Goal: Transaction & Acquisition: Purchase product/service

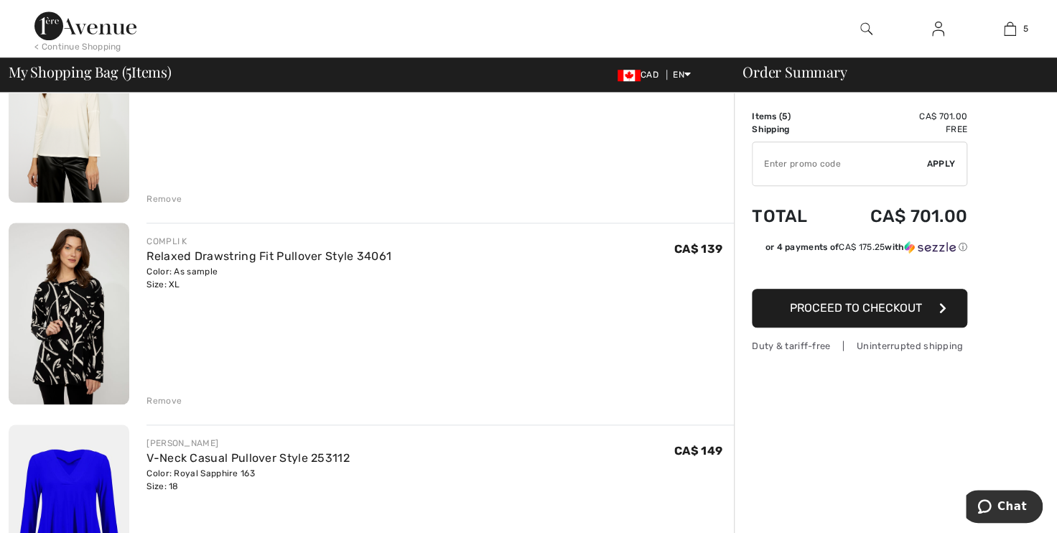
scroll to position [653, 0]
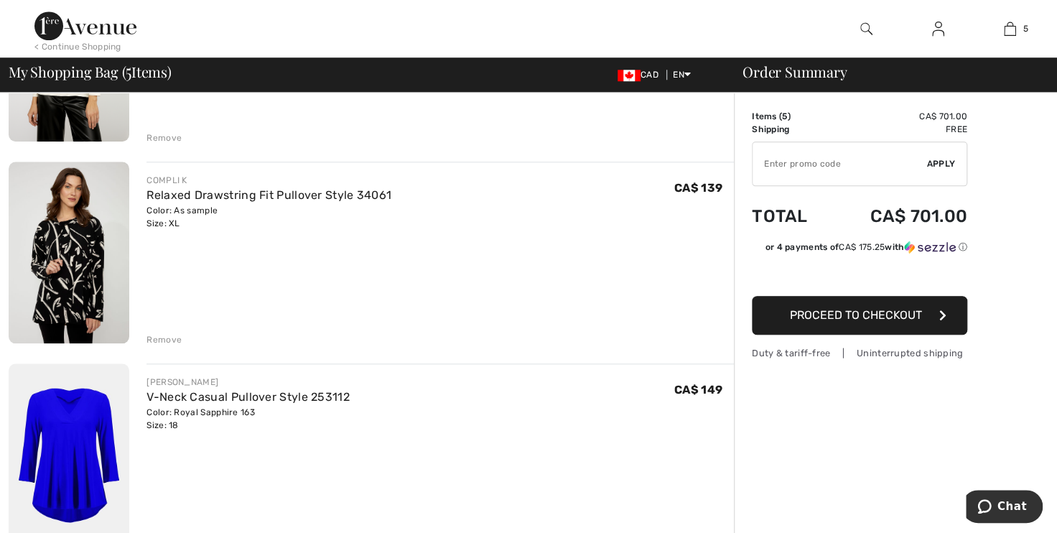
click at [162, 336] on div "Remove" at bounding box center [164, 339] width 35 height 13
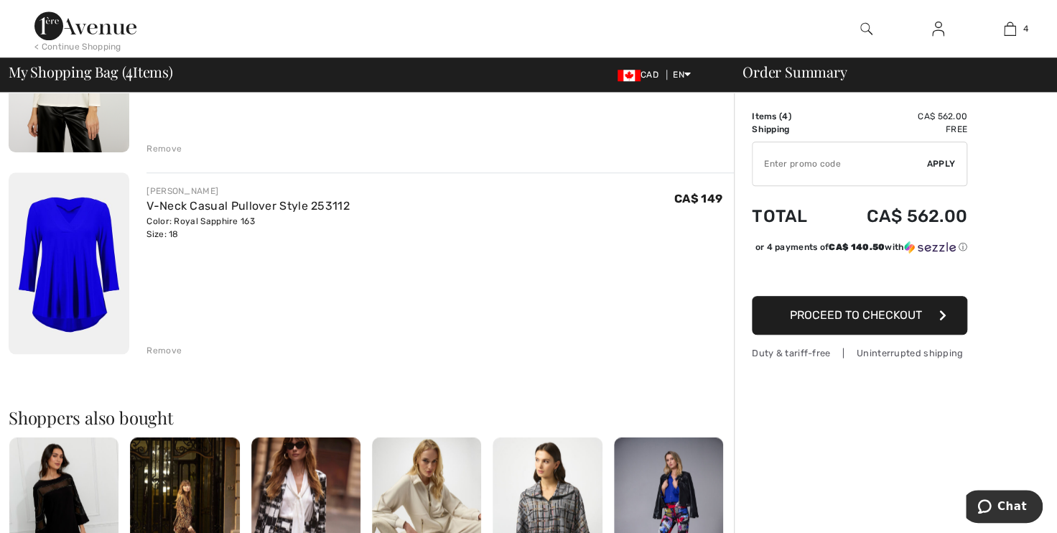
scroll to position [326, 0]
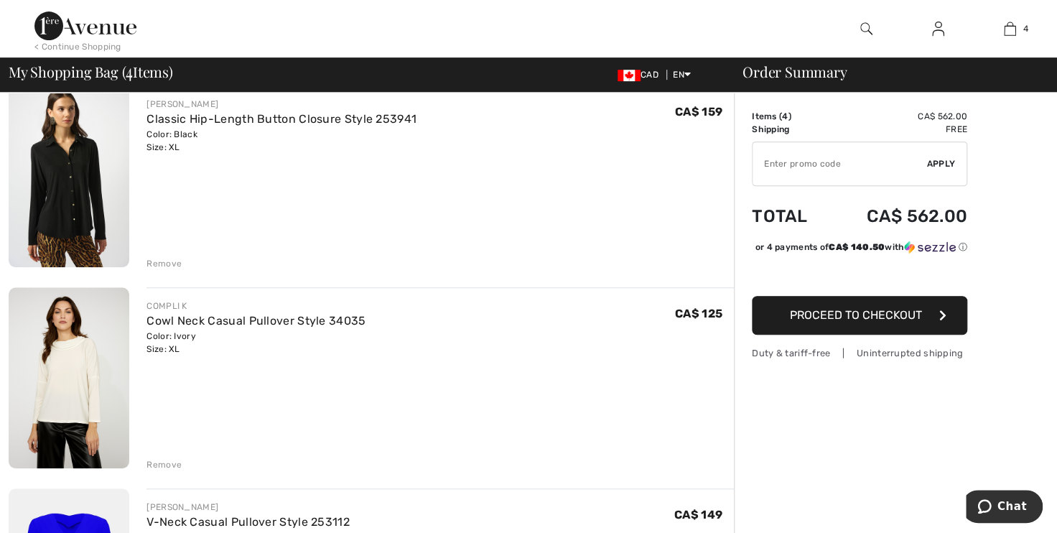
drag, startPoint x: 160, startPoint y: 463, endPoint x: 182, endPoint y: 458, distance: 22.8
click at [160, 463] on div "Remove" at bounding box center [164, 464] width 35 height 13
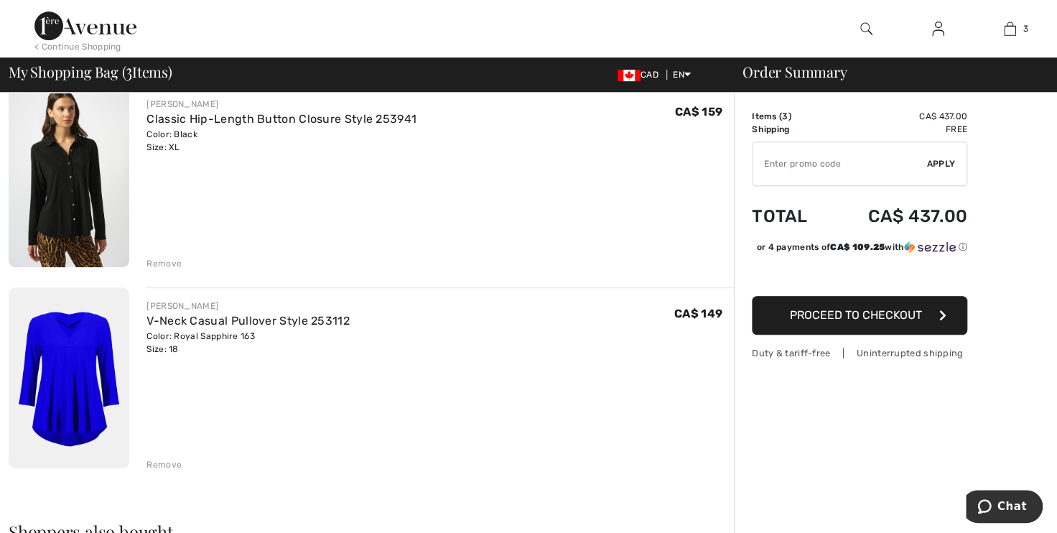
click at [171, 263] on div "Remove" at bounding box center [164, 263] width 35 height 13
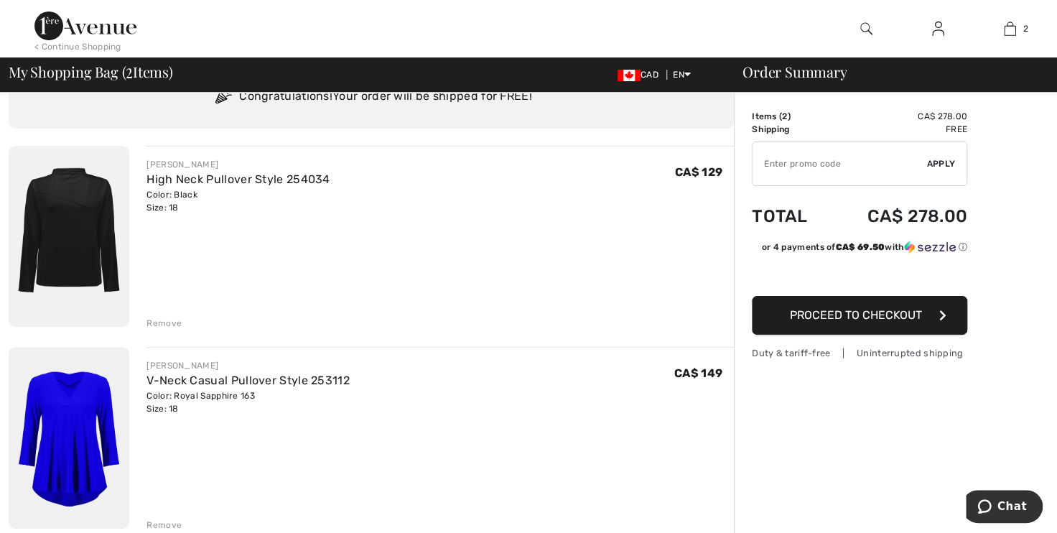
scroll to position [0, 0]
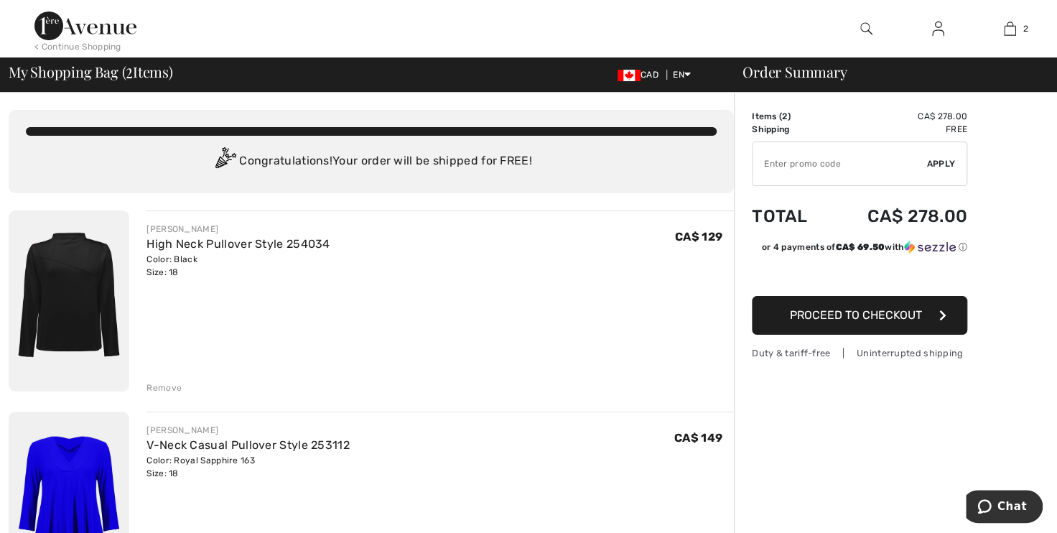
click at [162, 384] on div "Remove" at bounding box center [164, 387] width 35 height 13
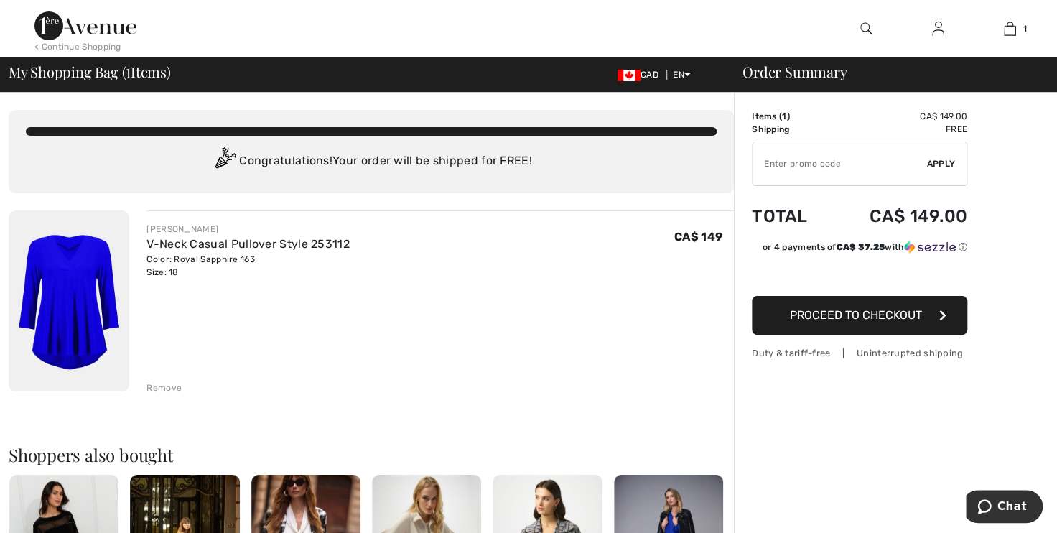
click at [167, 388] on div "Remove" at bounding box center [164, 387] width 35 height 13
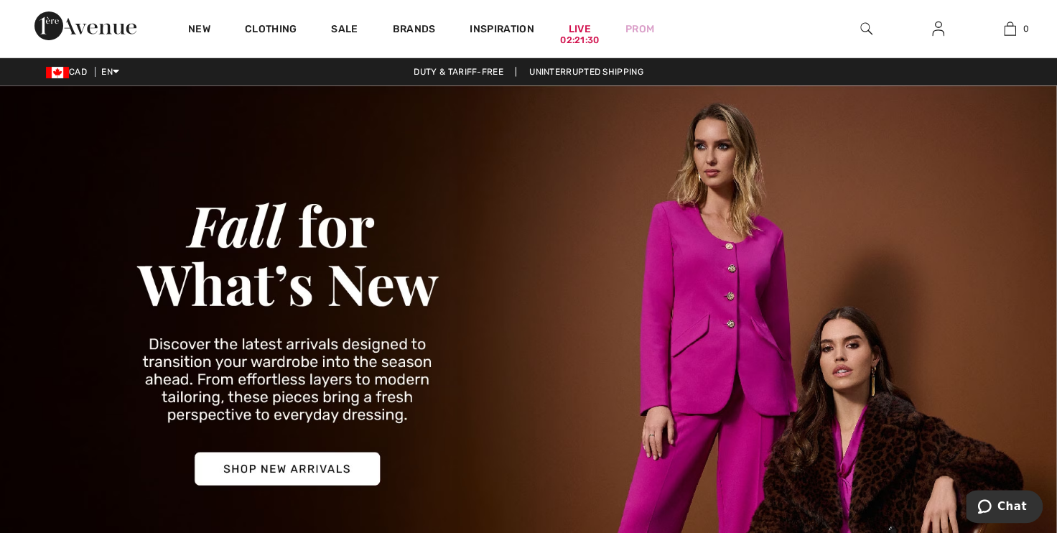
click at [934, 27] on img at bounding box center [938, 28] width 12 height 17
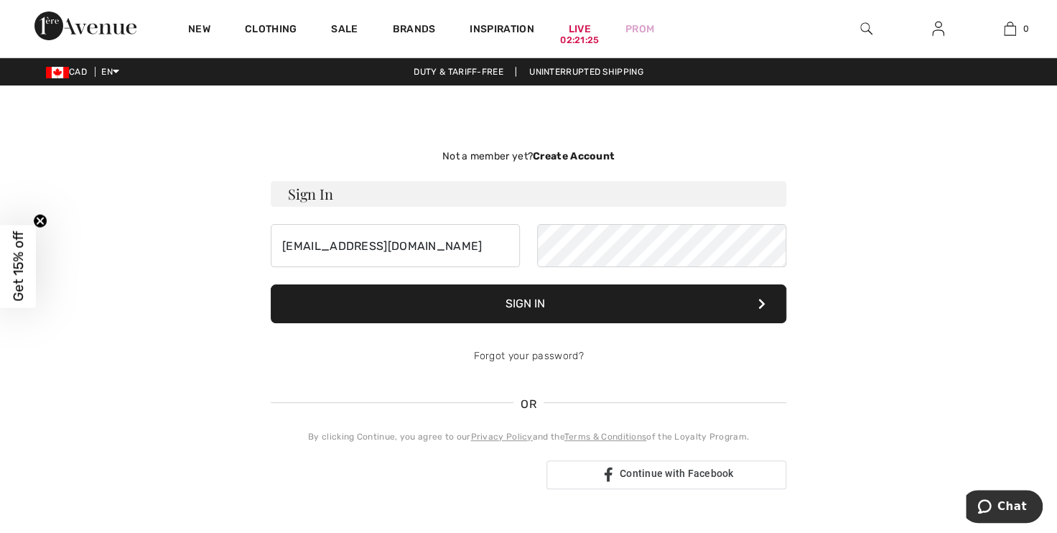
click at [529, 306] on button "Sign In" at bounding box center [529, 303] width 516 height 39
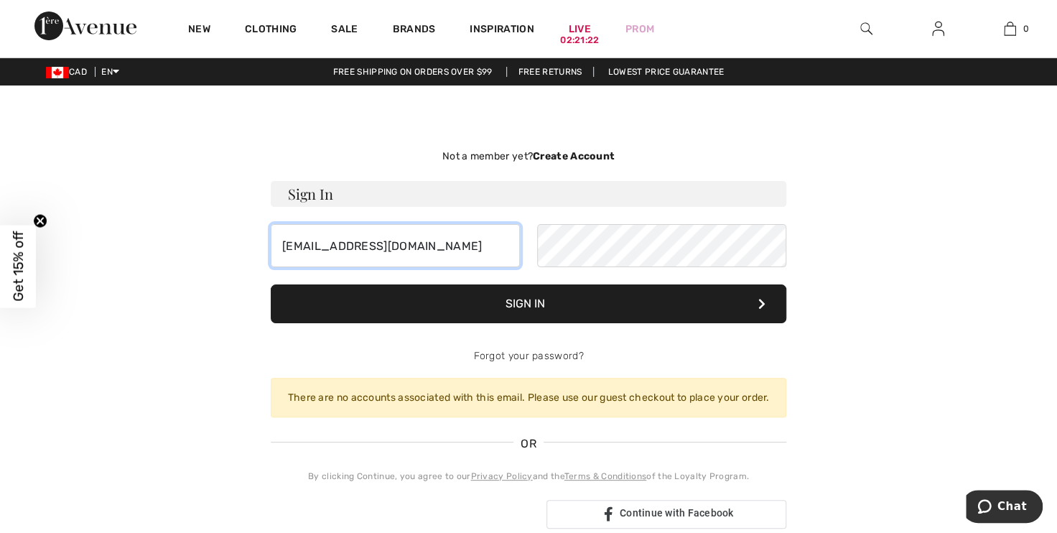
drag, startPoint x: 456, startPoint y: 246, endPoint x: 203, endPoint y: 241, distance: 253.6
click at [203, 241] on div "Not a member yet? Create Account Sign In jritchie.ctas@gmail.com Sign In Forgot…" at bounding box center [528, 338] width 988 height 437
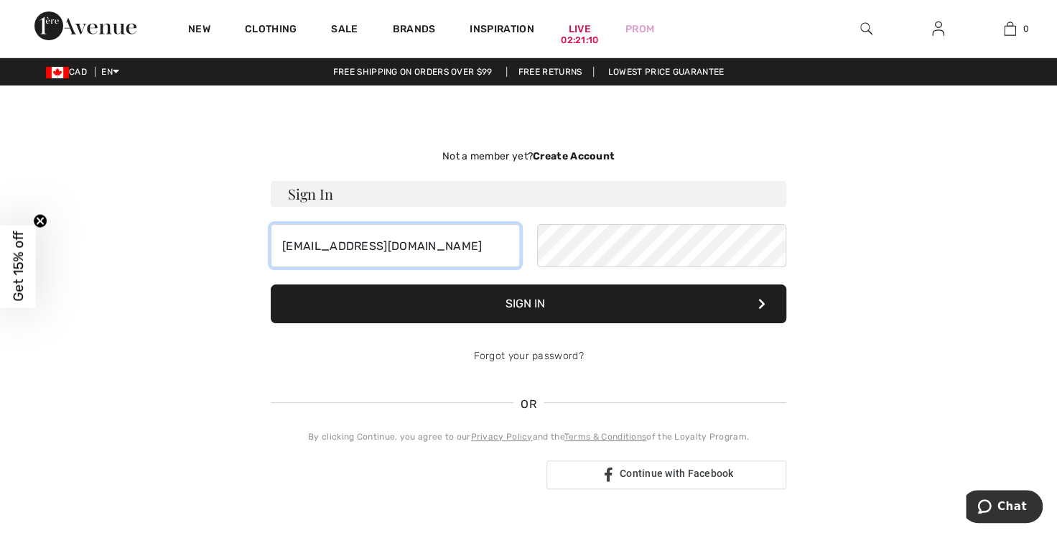
type input "JenniferRitchie@proton.me"
click at [556, 307] on button "Sign In" at bounding box center [529, 303] width 516 height 39
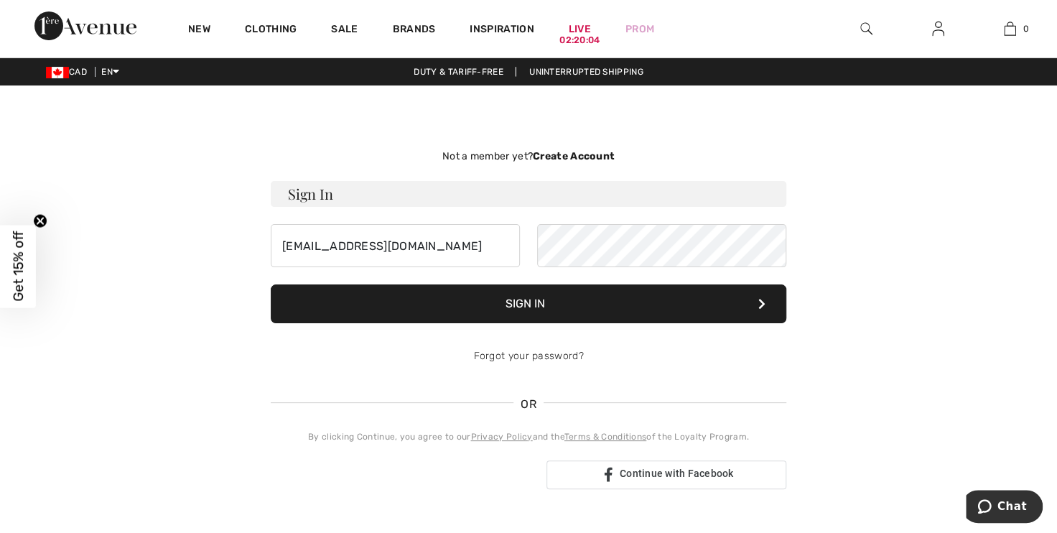
click at [761, 200] on h3 "Sign In" at bounding box center [529, 194] width 516 height 26
click at [537, 297] on button "Sign In" at bounding box center [529, 303] width 516 height 39
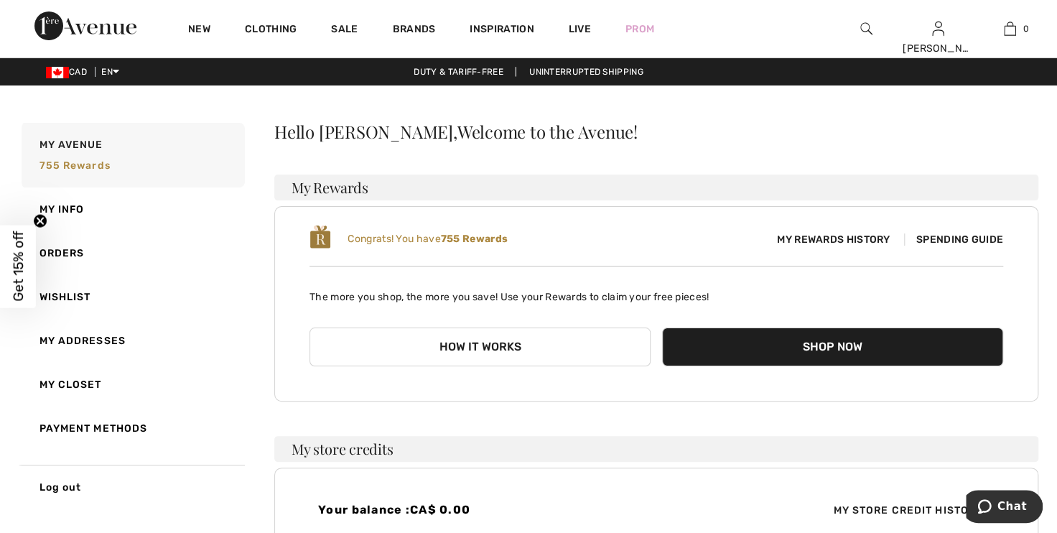
click at [863, 27] on img at bounding box center [867, 28] width 12 height 17
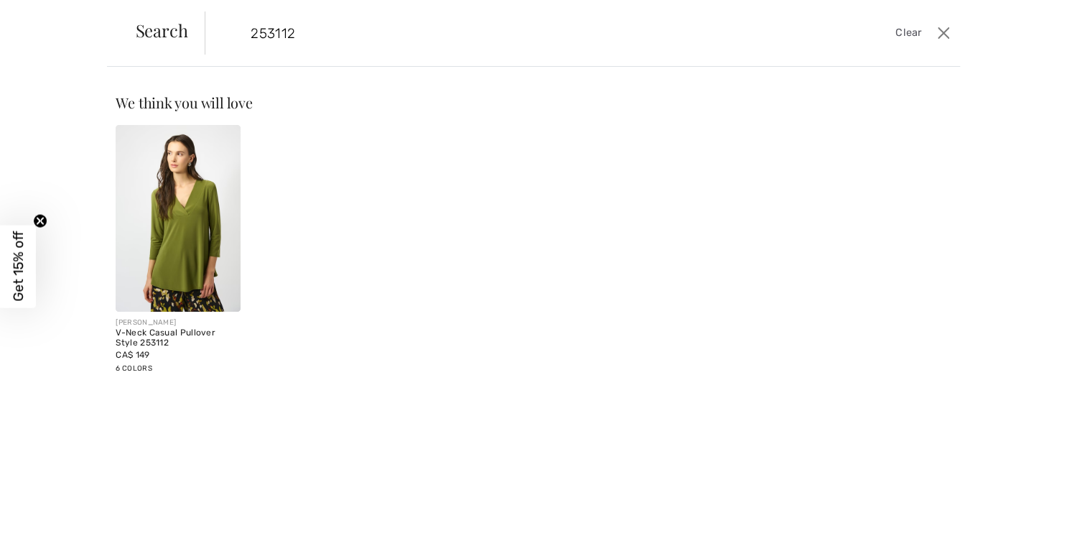
type input "253112"
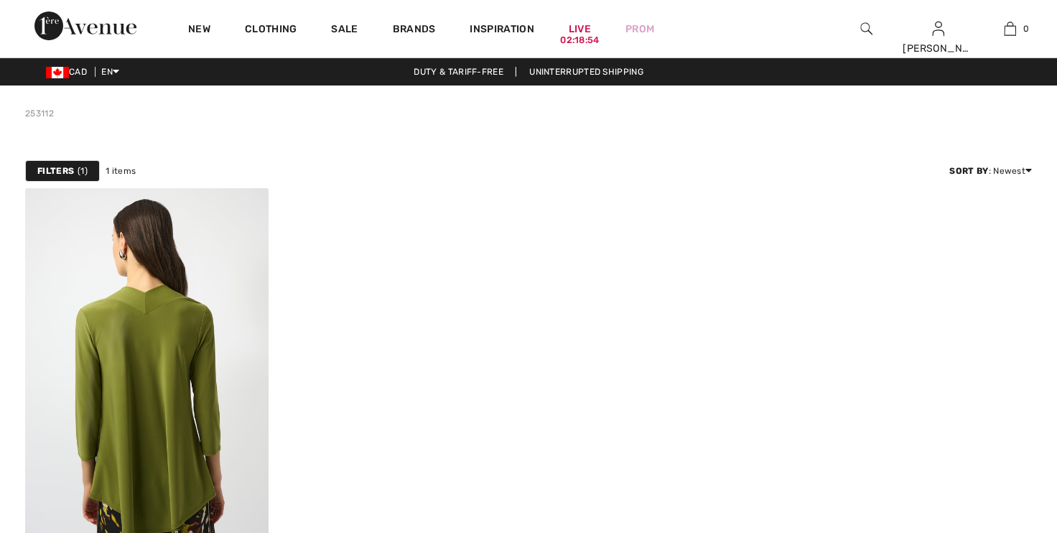
click at [193, 321] on img at bounding box center [147, 369] width 244 height 365
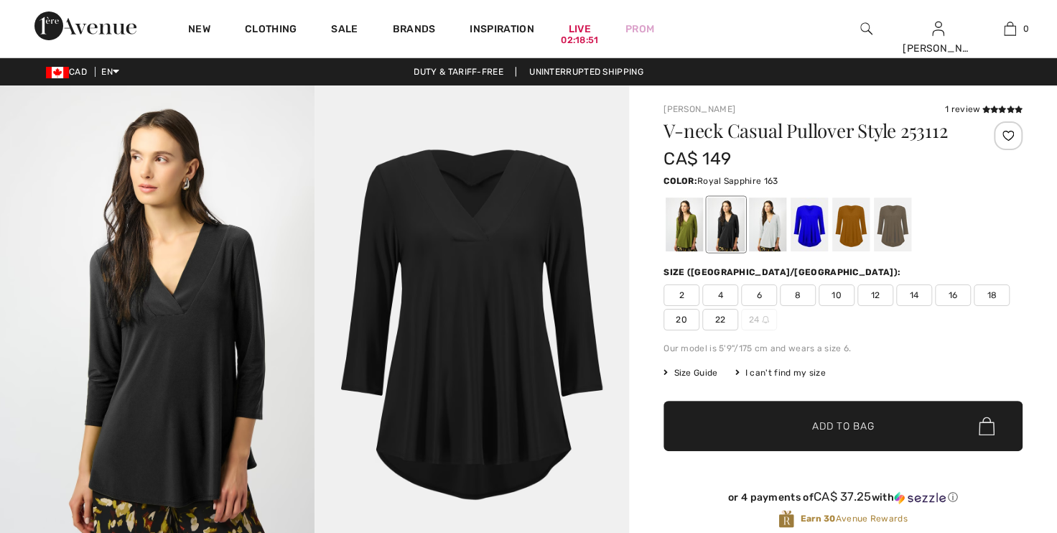
click at [804, 228] on div at bounding box center [809, 225] width 37 height 54
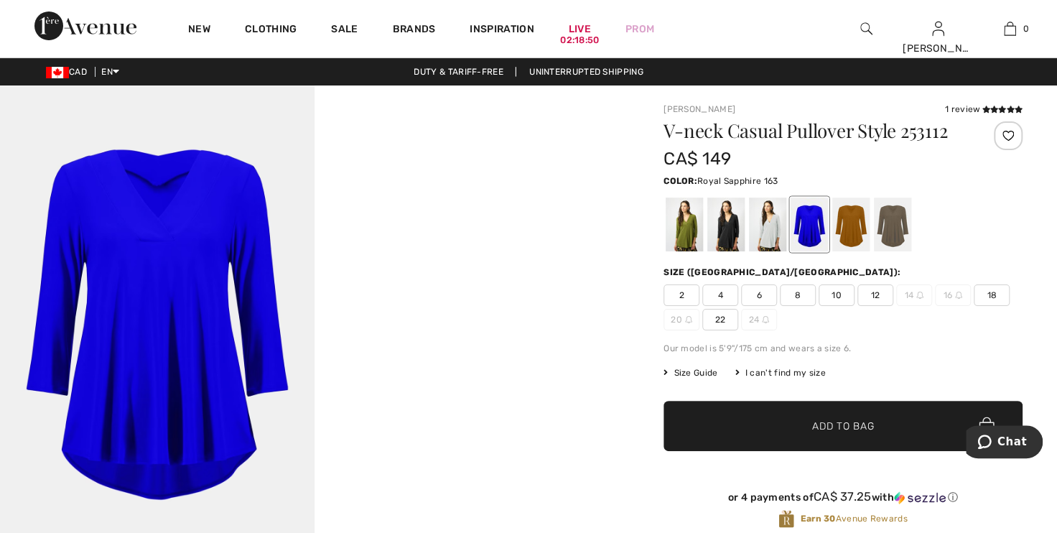
click at [993, 296] on span "18" at bounding box center [992, 295] width 36 height 22
click at [836, 429] on span "Add to Bag" at bounding box center [843, 426] width 62 height 15
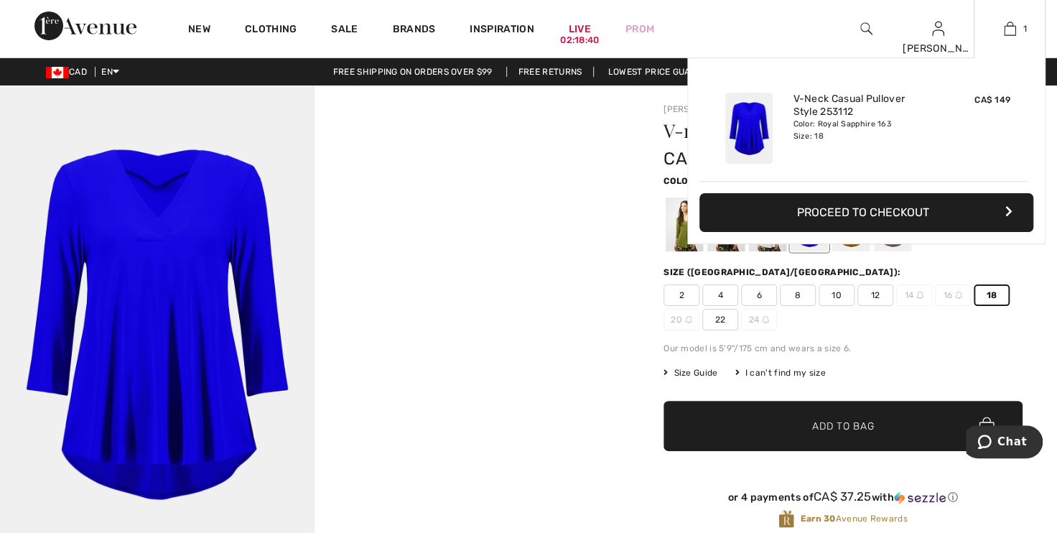
click at [839, 213] on button "Proceed to Checkout" at bounding box center [867, 212] width 334 height 39
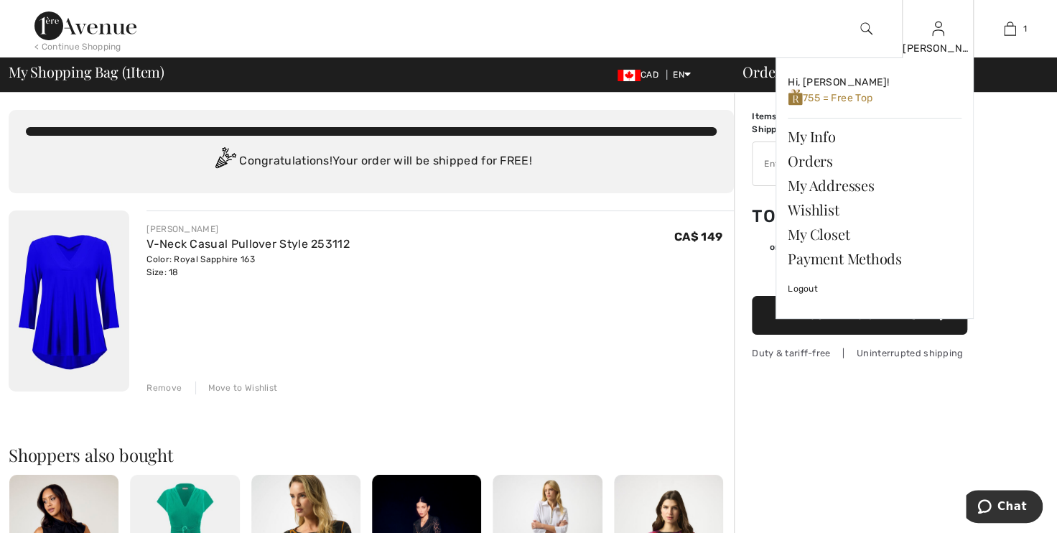
click at [935, 41] on div "[PERSON_NAME]" at bounding box center [938, 48] width 70 height 15
click at [824, 234] on link "My Closet" at bounding box center [875, 234] width 174 height 24
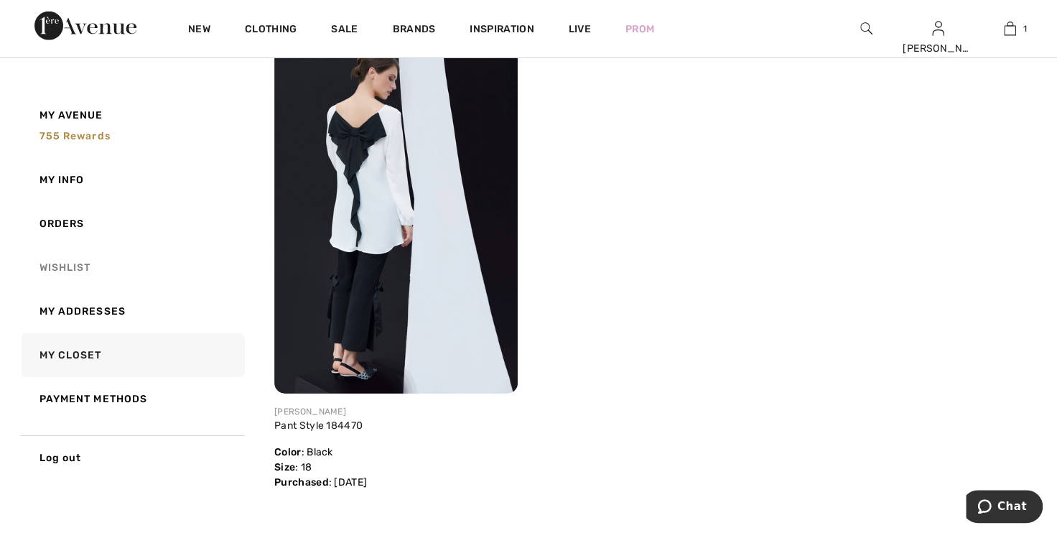
scroll to position [5159, 0]
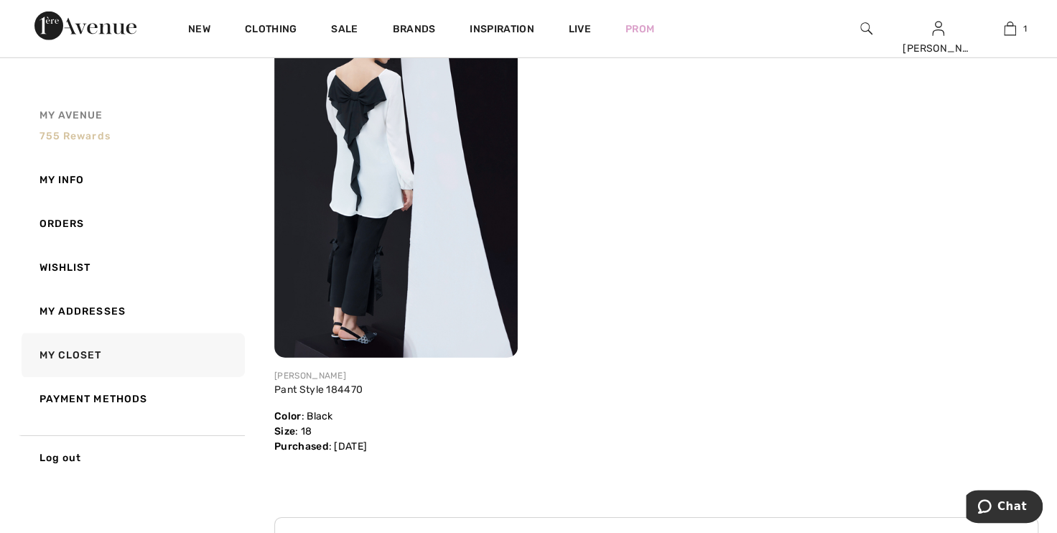
click at [79, 134] on span "755 rewards" at bounding box center [75, 136] width 71 height 12
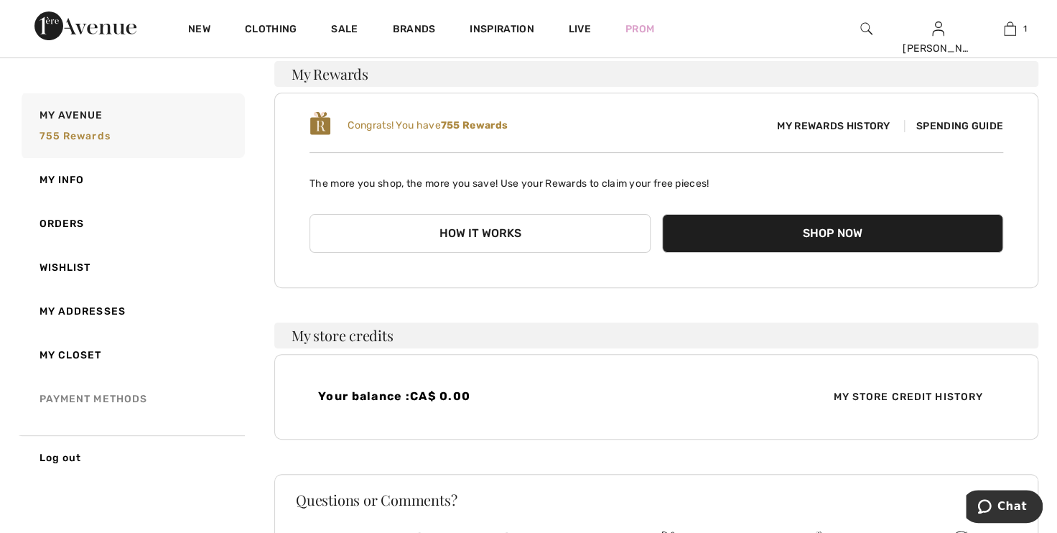
scroll to position [0, 0]
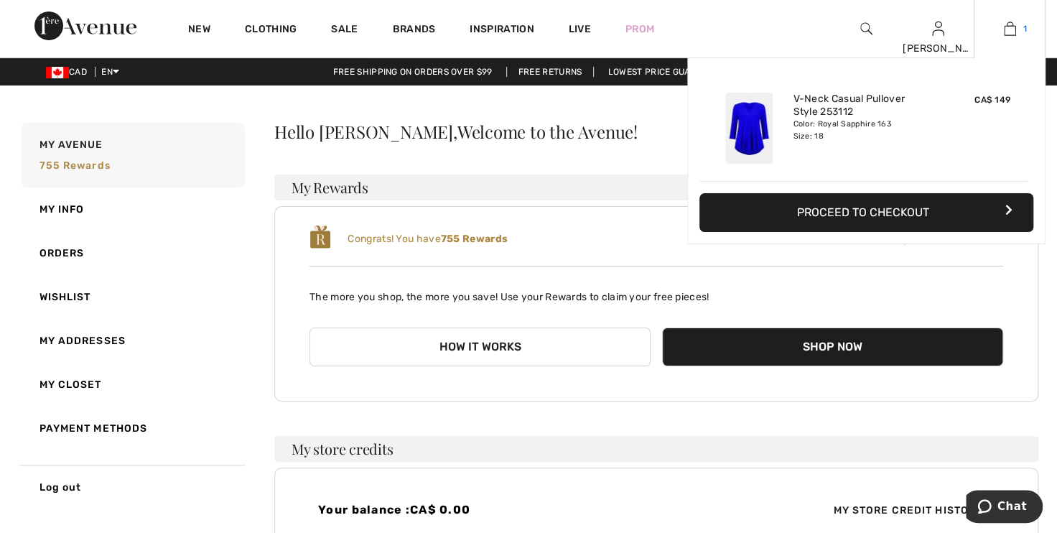
click at [1006, 28] on img at bounding box center [1010, 28] width 12 height 17
